Goal: Navigation & Orientation: Understand site structure

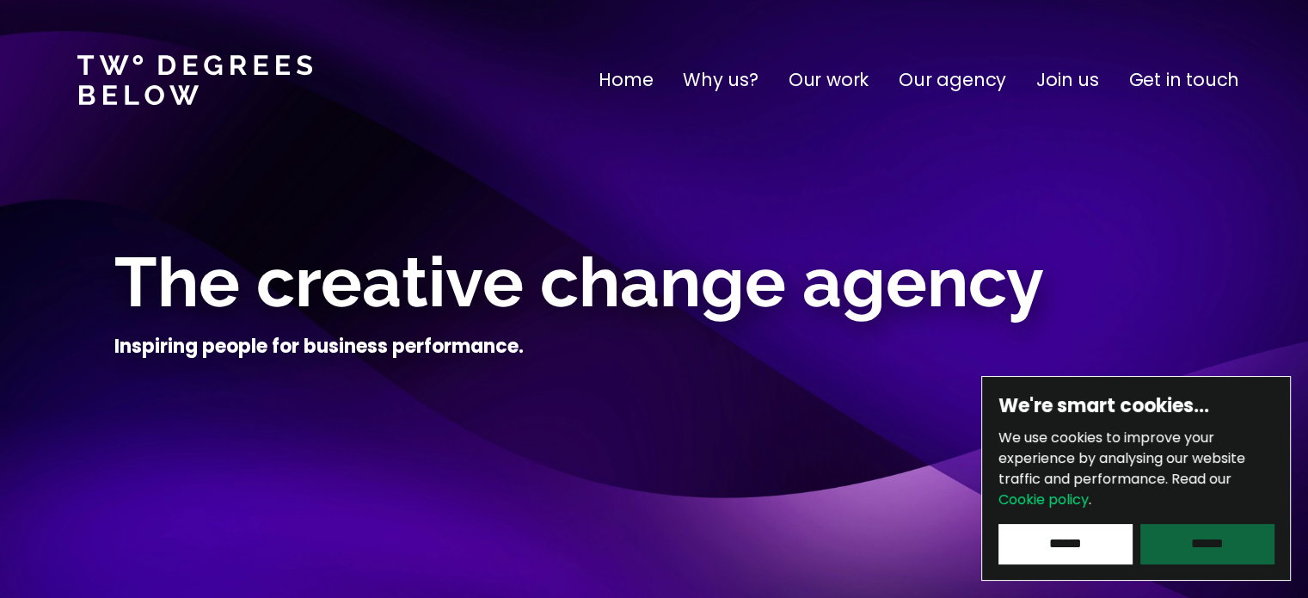
click at [1158, 538] on input "******" at bounding box center [1206, 544] width 133 height 40
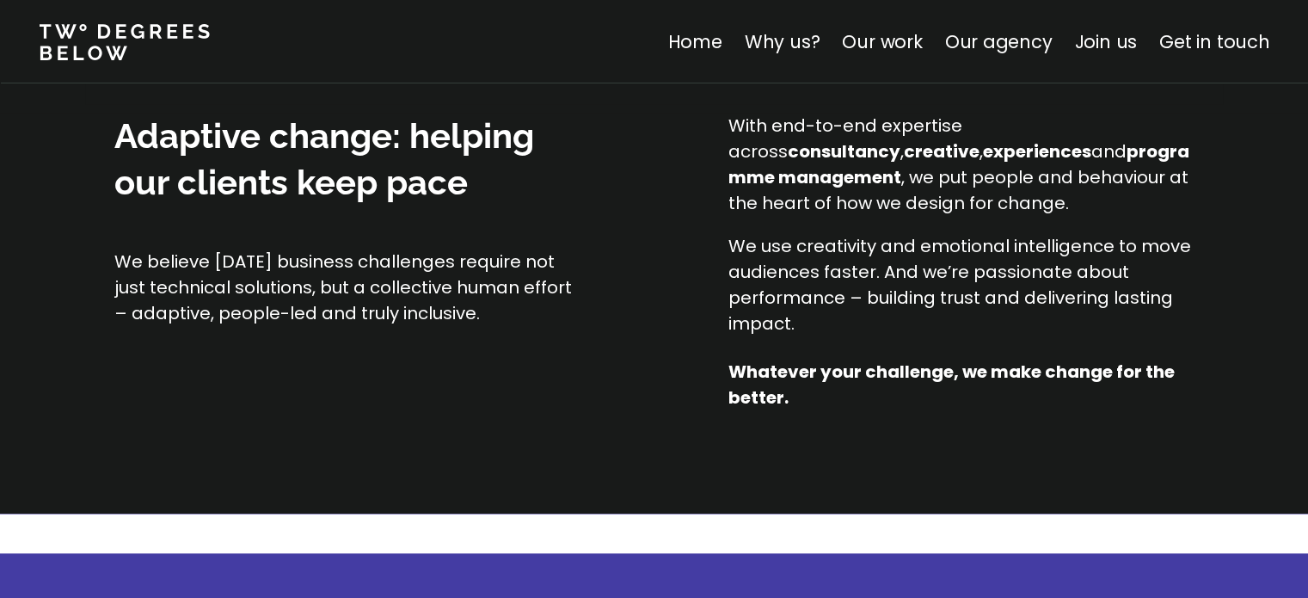
scroll to position [1548, 0]
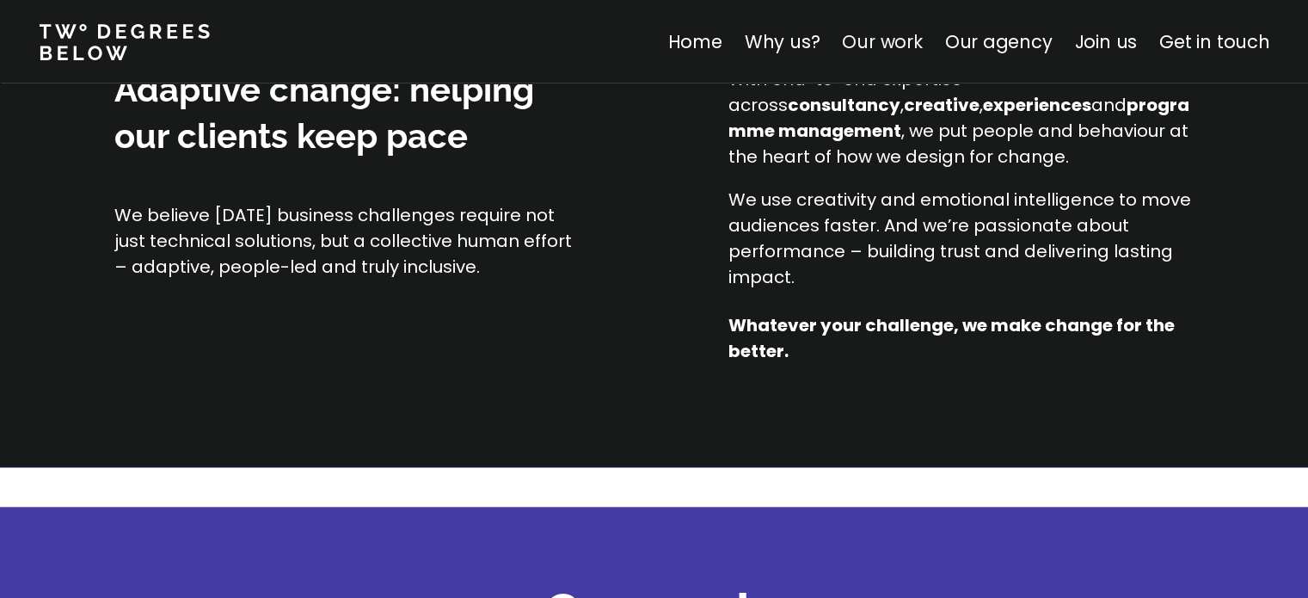
click at [919, 44] on link "Our work" at bounding box center [882, 41] width 80 height 25
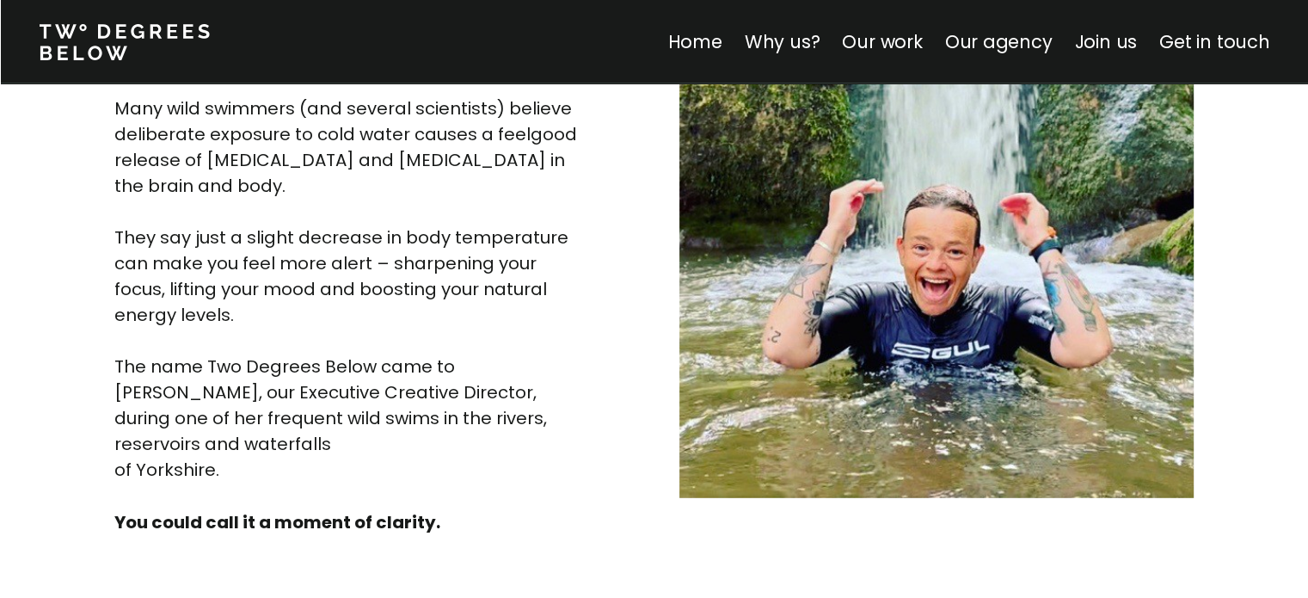
scroll to position [4853, 0]
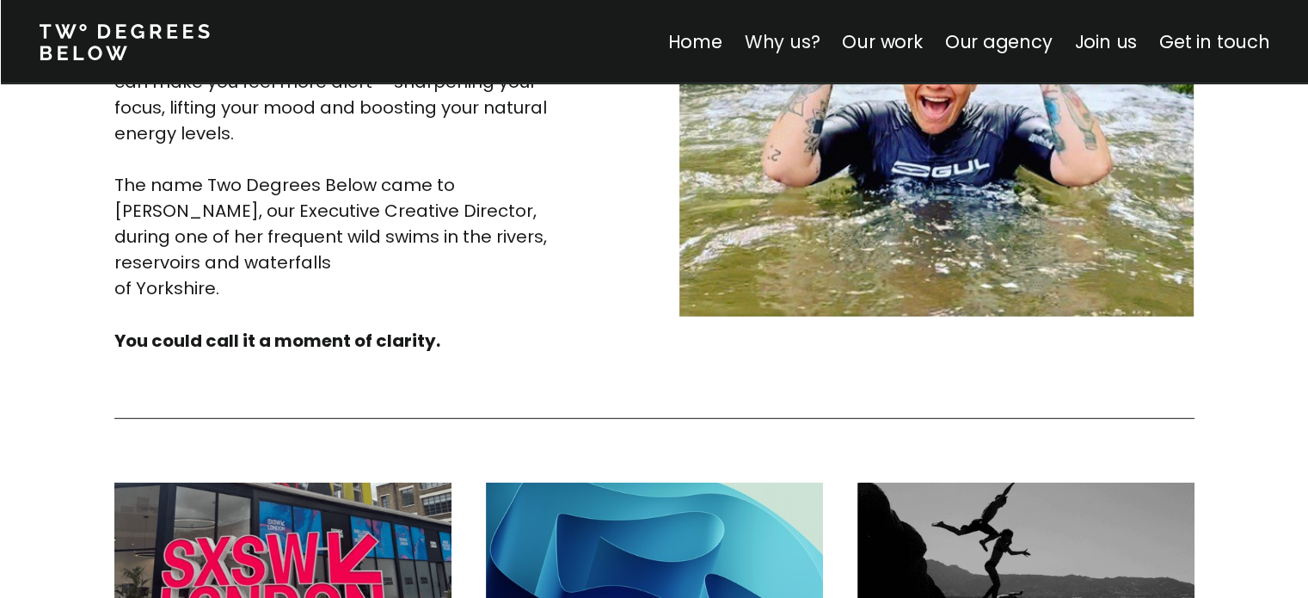
click at [787, 34] on link "Why us?" at bounding box center [782, 41] width 76 height 25
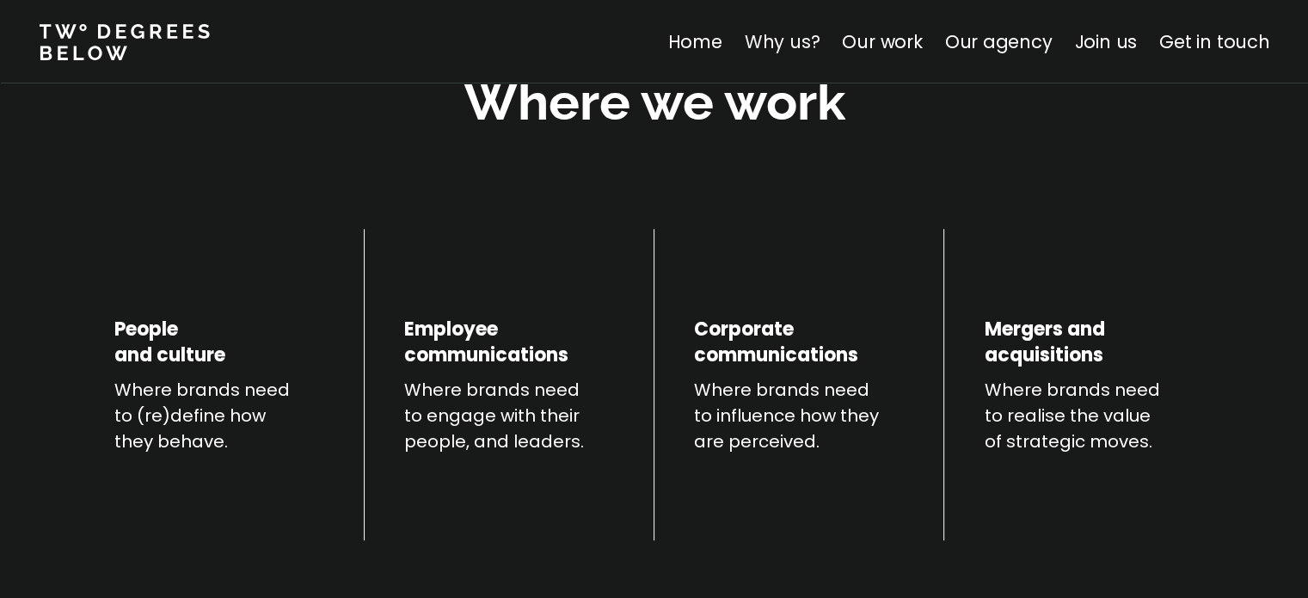
scroll to position [602, 0]
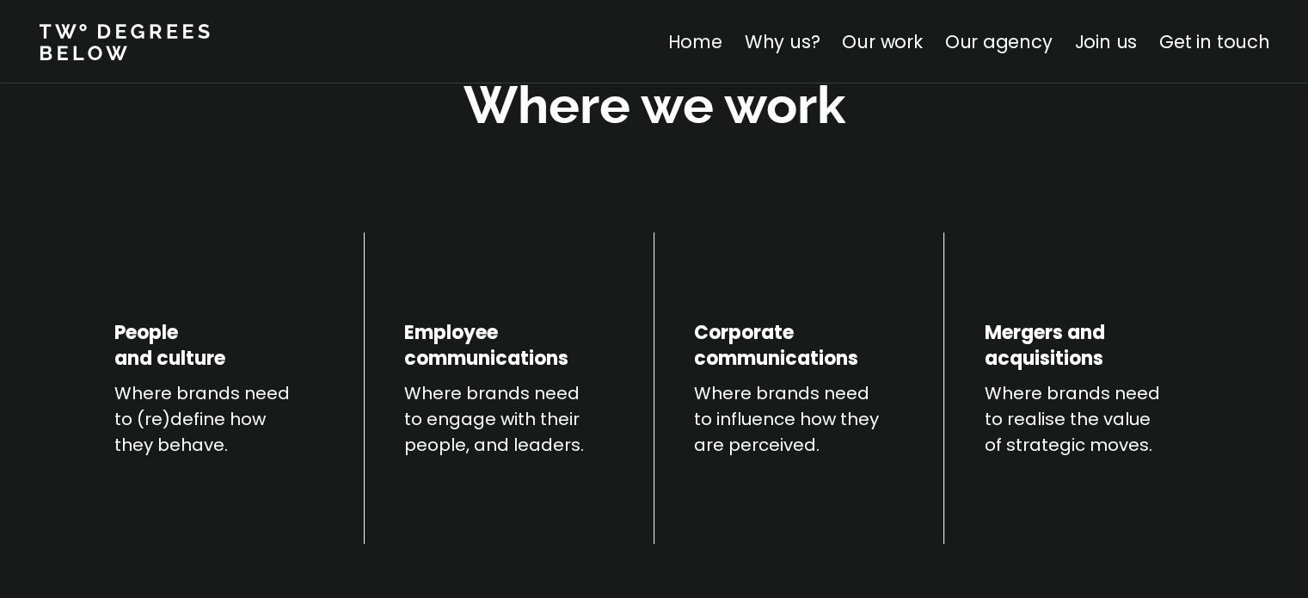
click at [710, 39] on link "Home" at bounding box center [694, 41] width 54 height 25
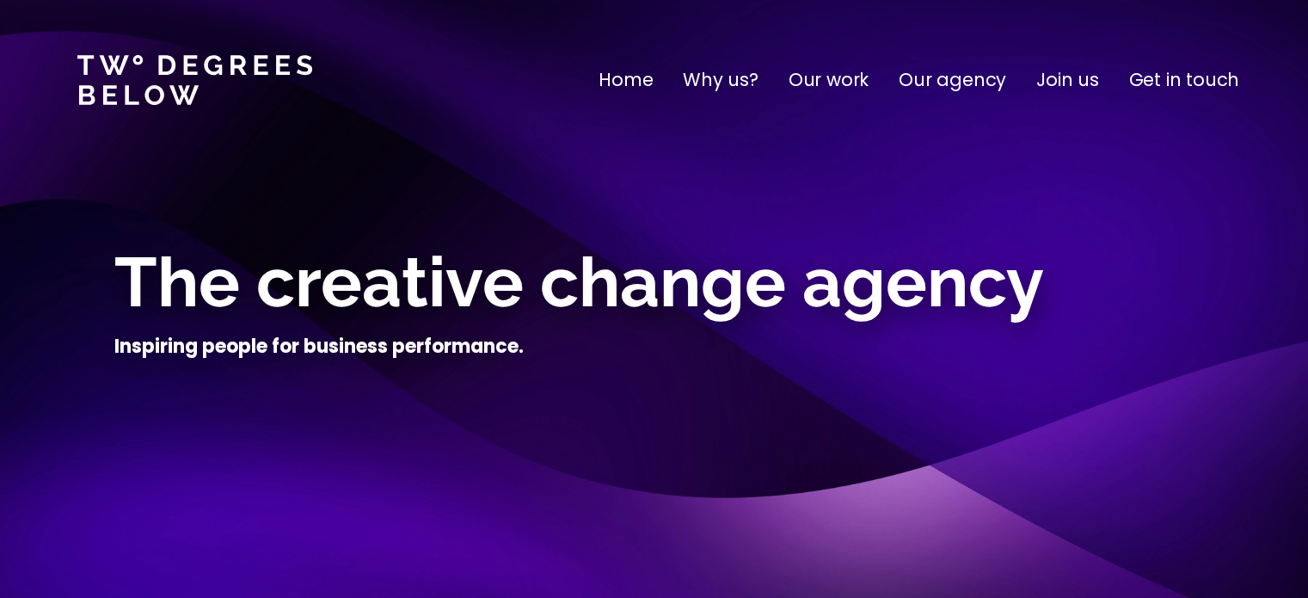
click at [1002, 76] on p "Our agency" at bounding box center [953, 80] width 108 height 28
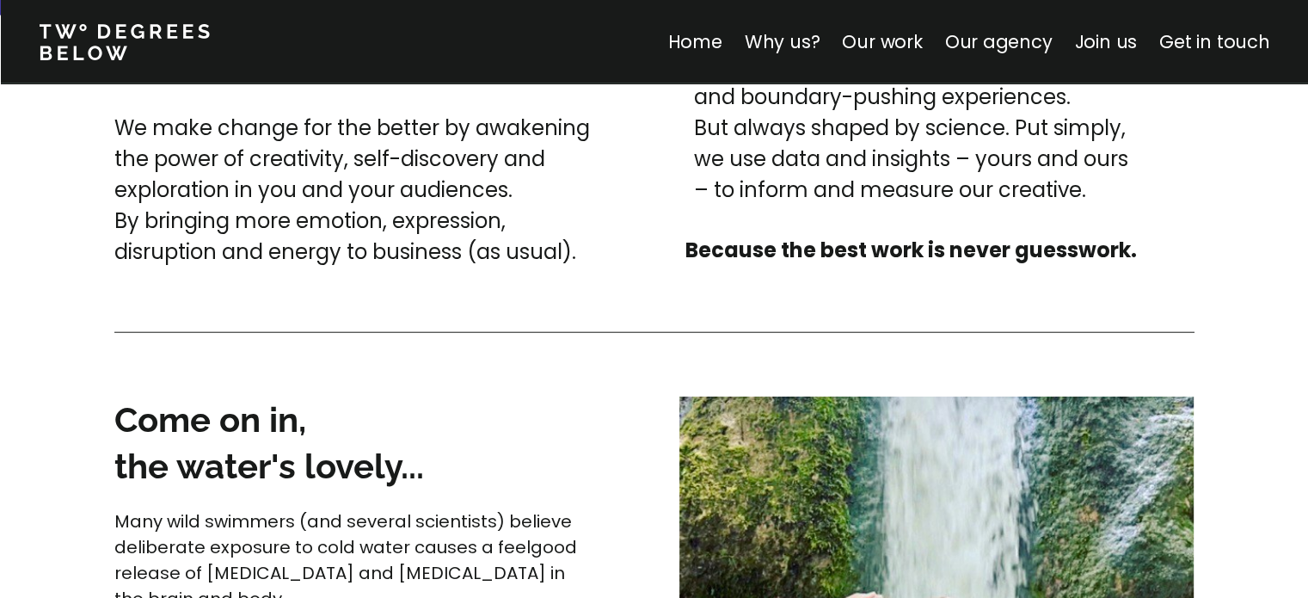
scroll to position [4084, 0]
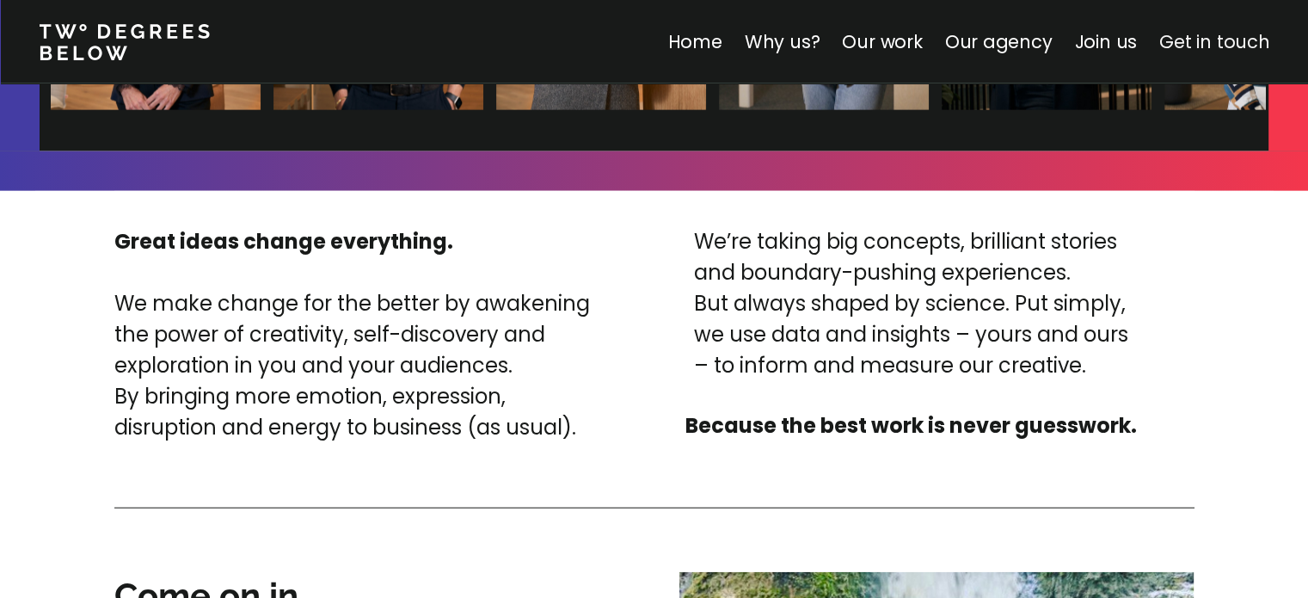
click at [1222, 42] on link "Get in touch" at bounding box center [1214, 41] width 110 height 25
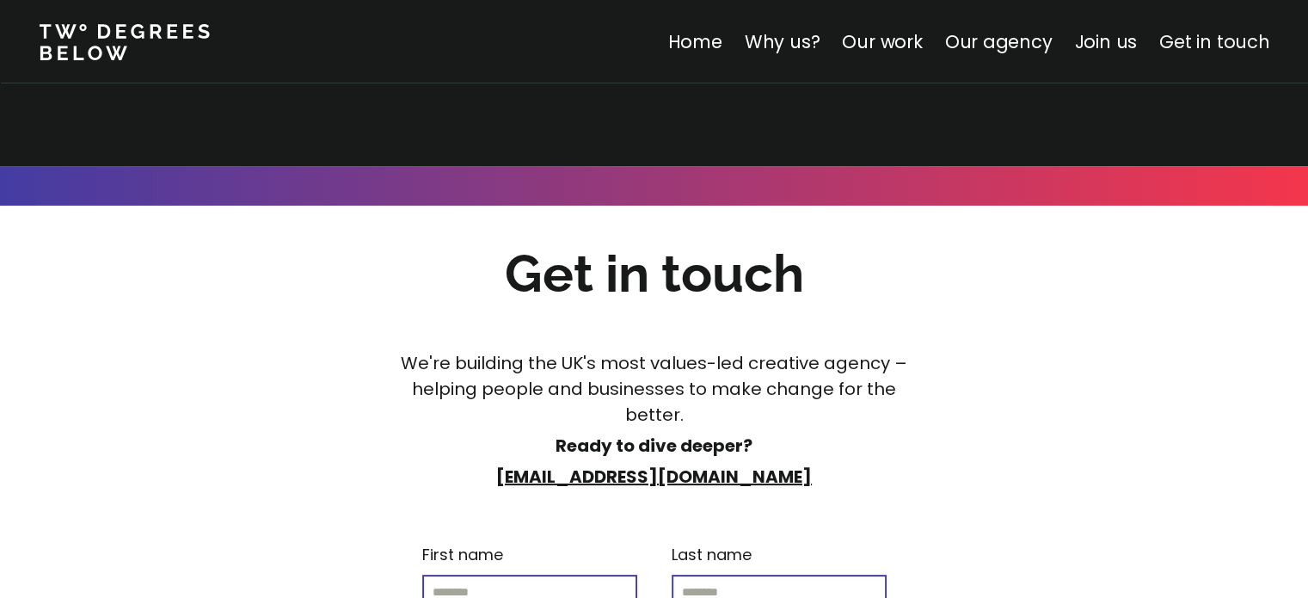
scroll to position [6765, 0]
